Goal: Navigation & Orientation: Find specific page/section

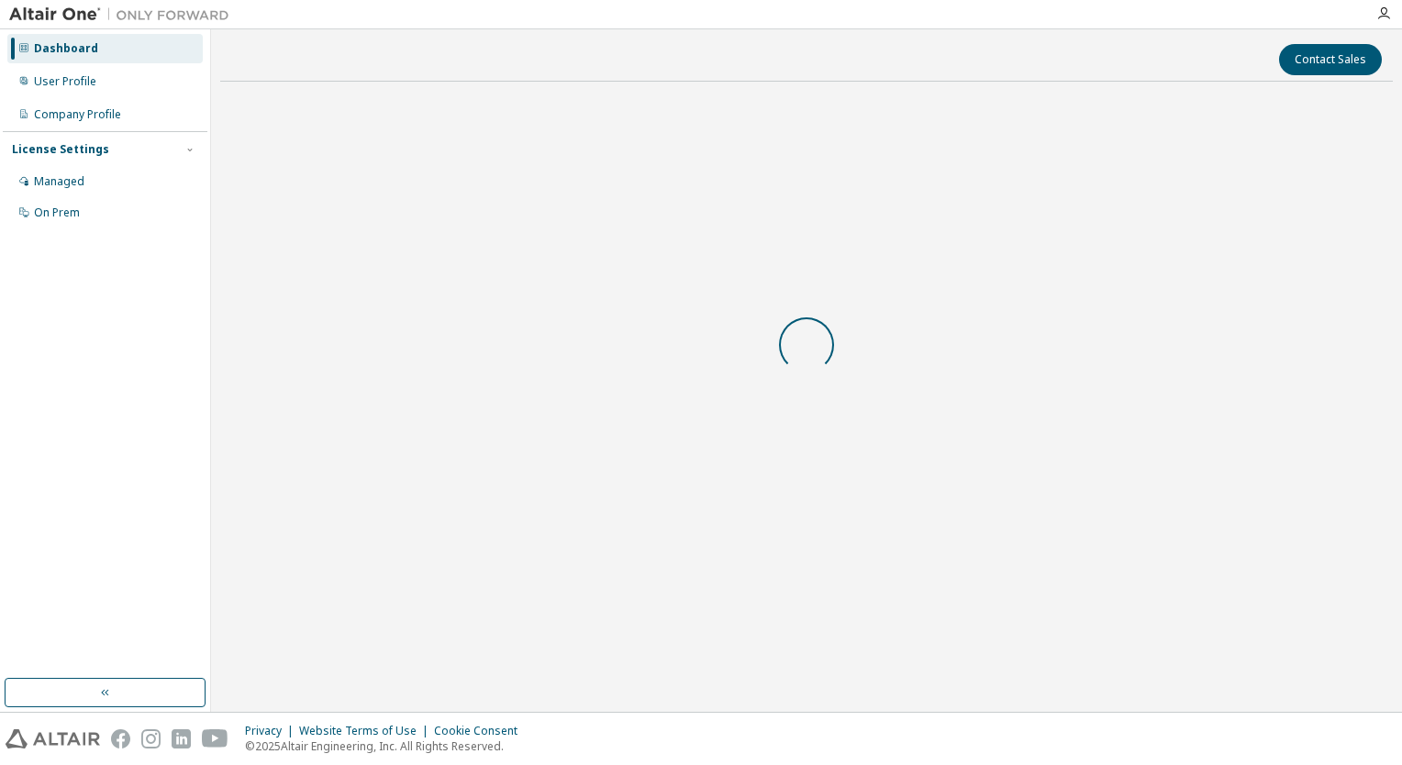
click at [48, 14] on img at bounding box center [123, 15] width 229 height 18
click at [254, 19] on div at bounding box center [802, 14] width 1127 height 28
click at [257, 17] on div at bounding box center [802, 14] width 1127 height 28
